Goal: Task Accomplishment & Management: Use online tool/utility

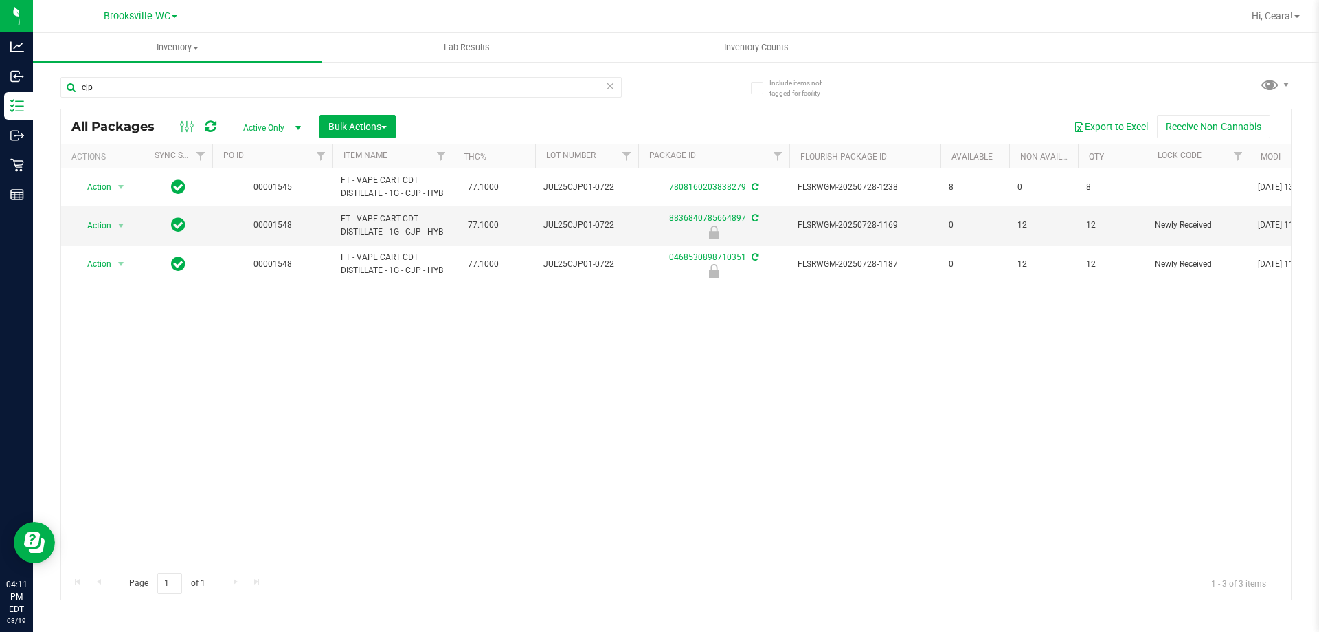
drag, startPoint x: 0, startPoint y: 0, endPoint x: 68, endPoint y: 129, distance: 146.0
click at [67, 129] on div "cjp All Packages Active Only Active Only Lab Samples Locked All External Intern…" at bounding box center [675, 332] width 1231 height 536
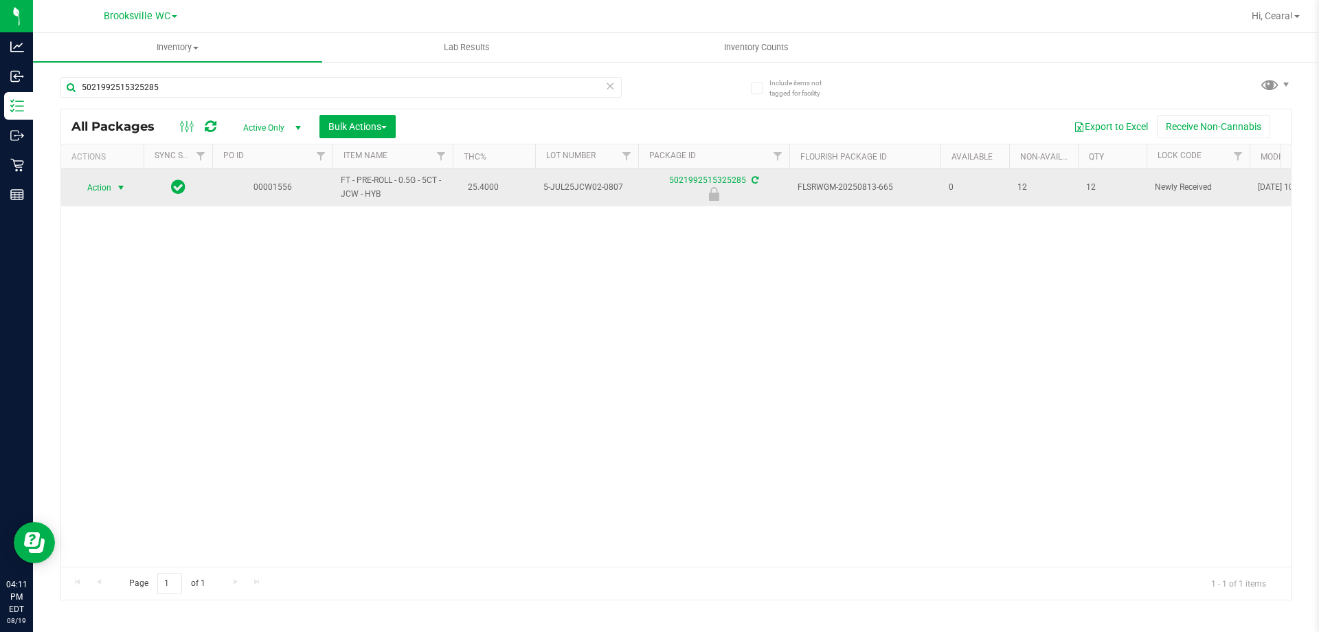
type input "5021992515325285"
click at [124, 192] on span "select" at bounding box center [120, 187] width 11 height 11
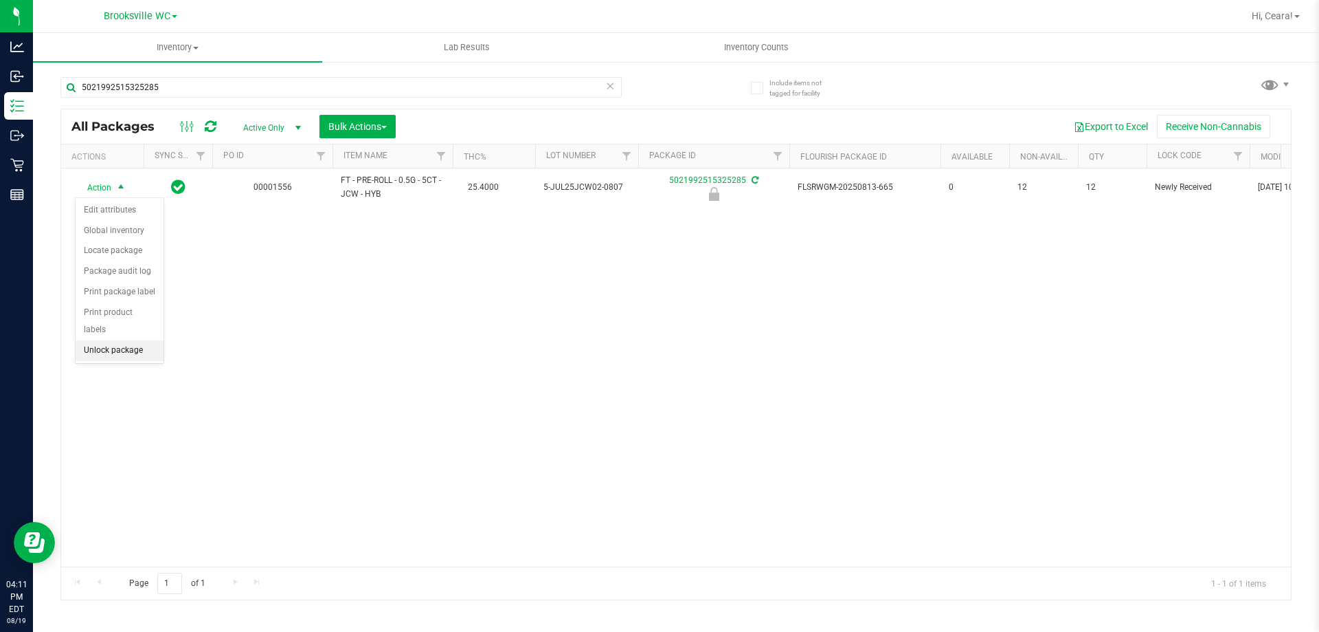
click at [122, 340] on li "Unlock package" at bounding box center [120, 350] width 88 height 21
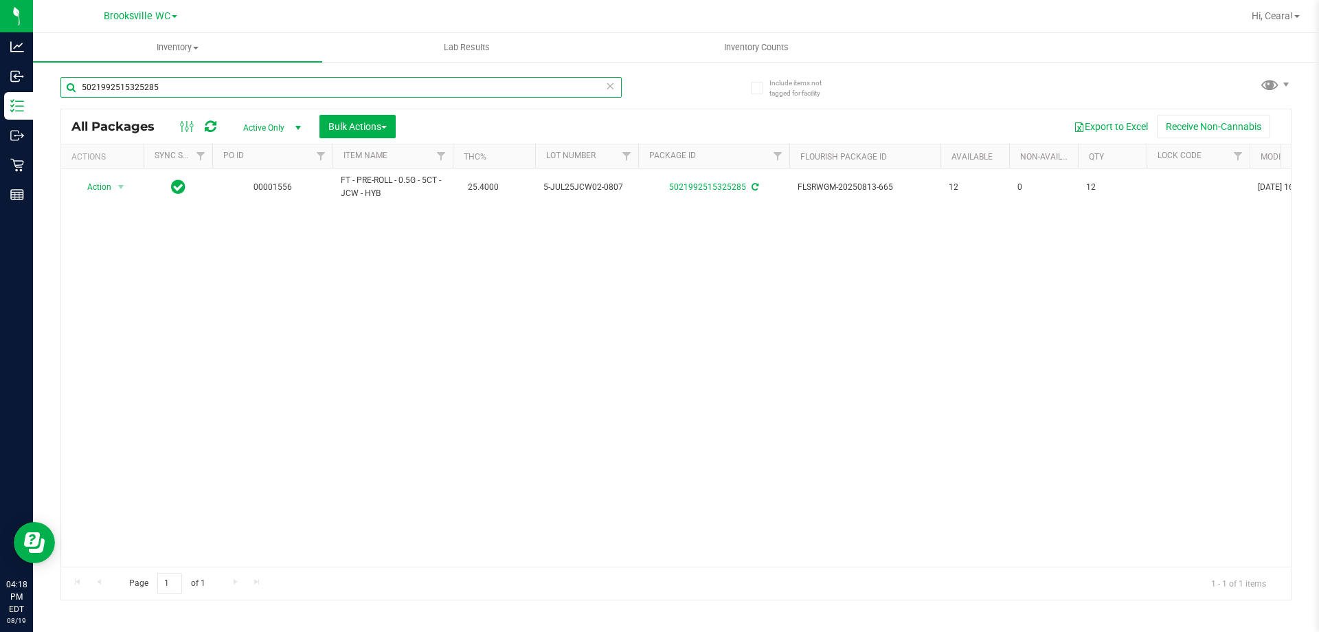
drag, startPoint x: 179, startPoint y: 90, endPoint x: 0, endPoint y: -82, distance: 248.3
click at [0, 0] on html "Analytics Inbound Inventory Outbound Retail Reports 04:18 PM EDT [DATE] 08/19 […" at bounding box center [659, 316] width 1319 height 632
type input "8887467980553705"
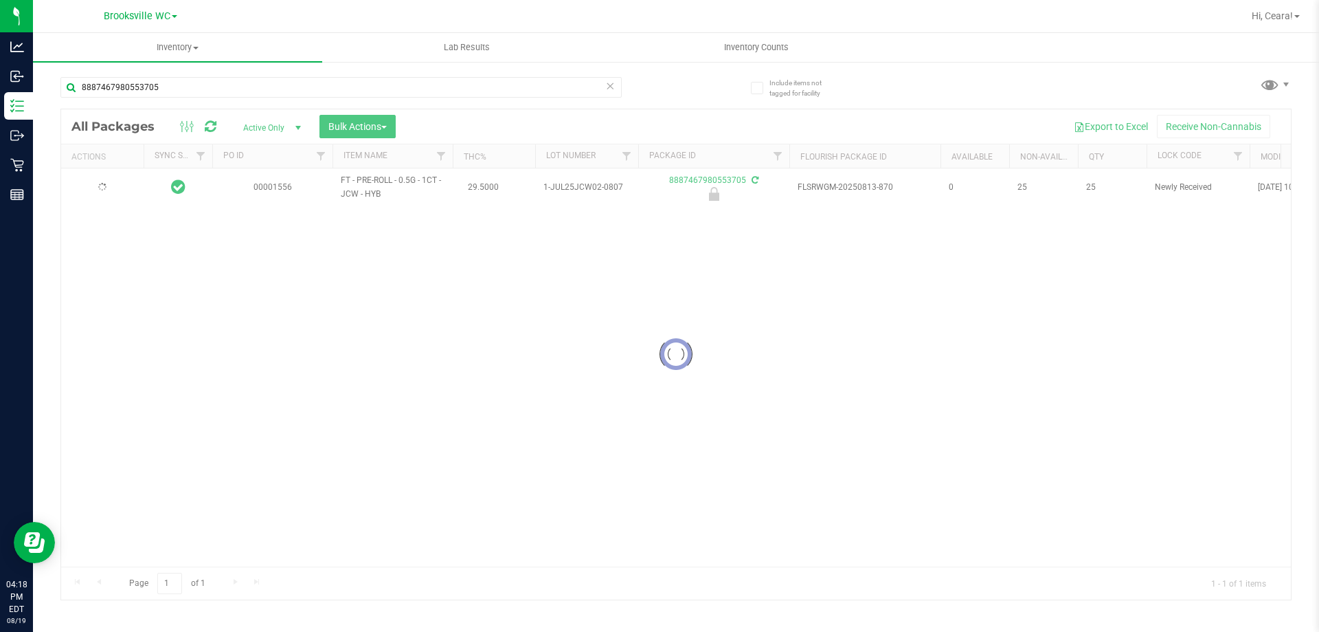
click at [115, 181] on div at bounding box center [676, 354] width 1230 height 490
click at [111, 191] on span "Action" at bounding box center [102, 187] width 55 height 19
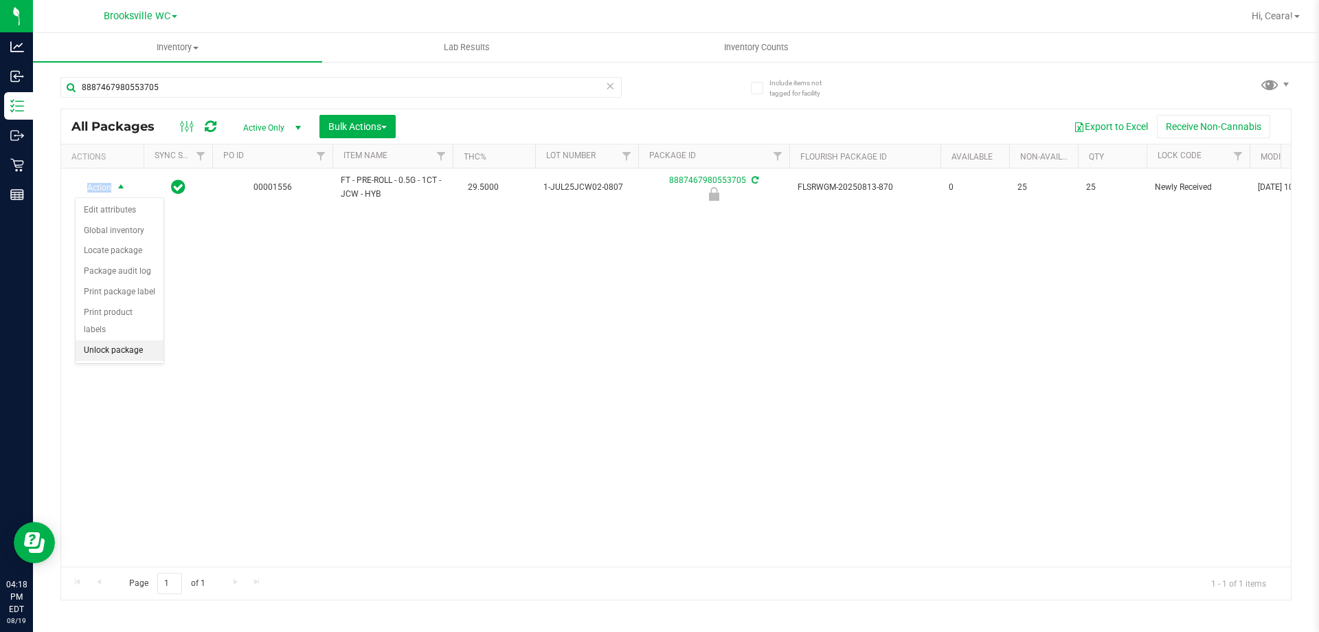
click at [124, 340] on li "Unlock package" at bounding box center [120, 350] width 88 height 21
